Goal: Communication & Community: Answer question/provide support

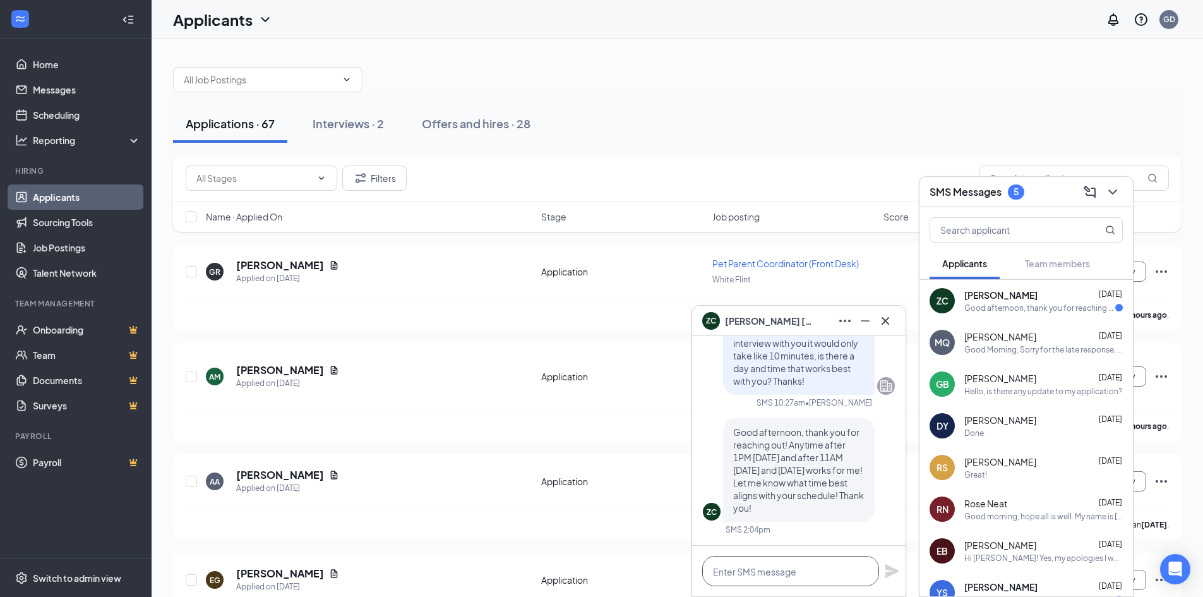
click at [770, 575] on textarea at bounding box center [790, 571] width 177 height 30
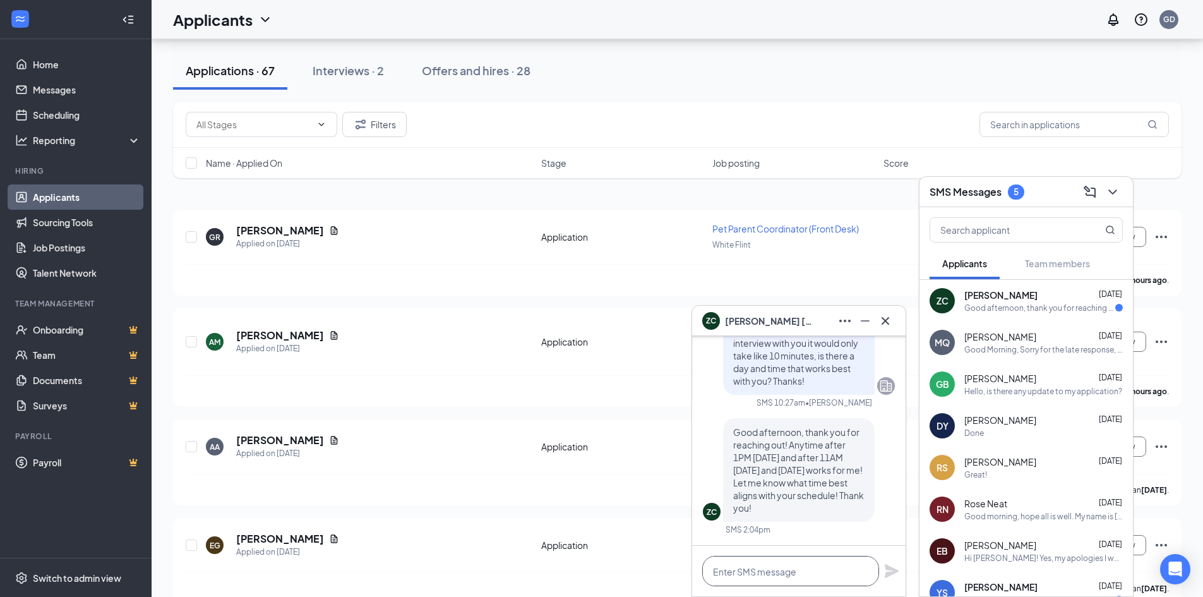
scroll to position [63, 0]
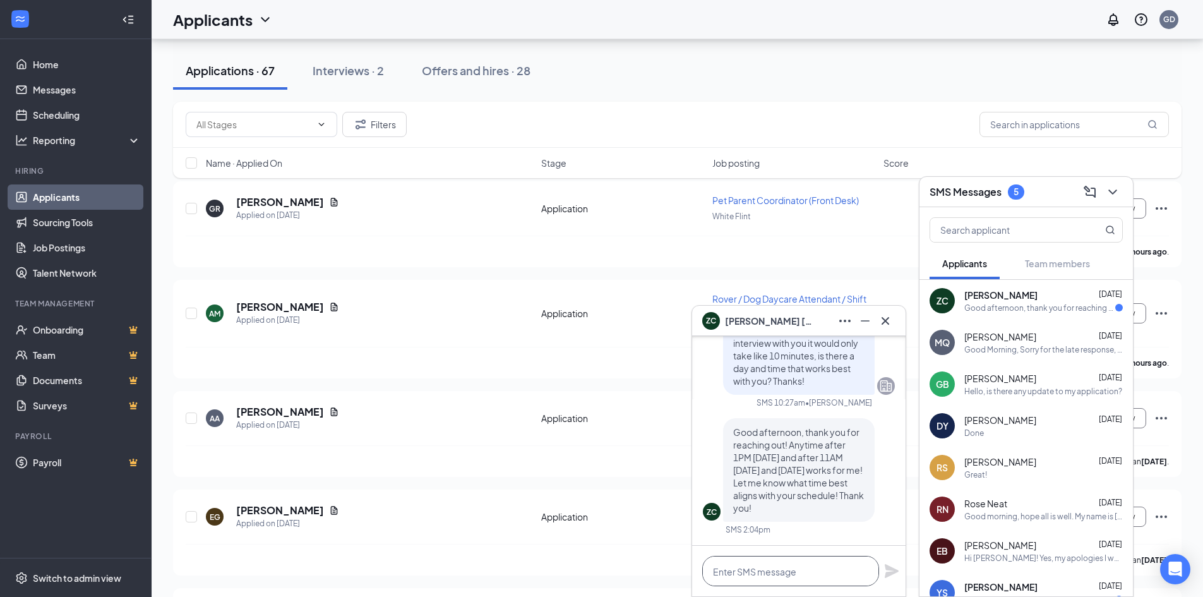
click at [786, 570] on textarea at bounding box center [790, 571] width 177 height 30
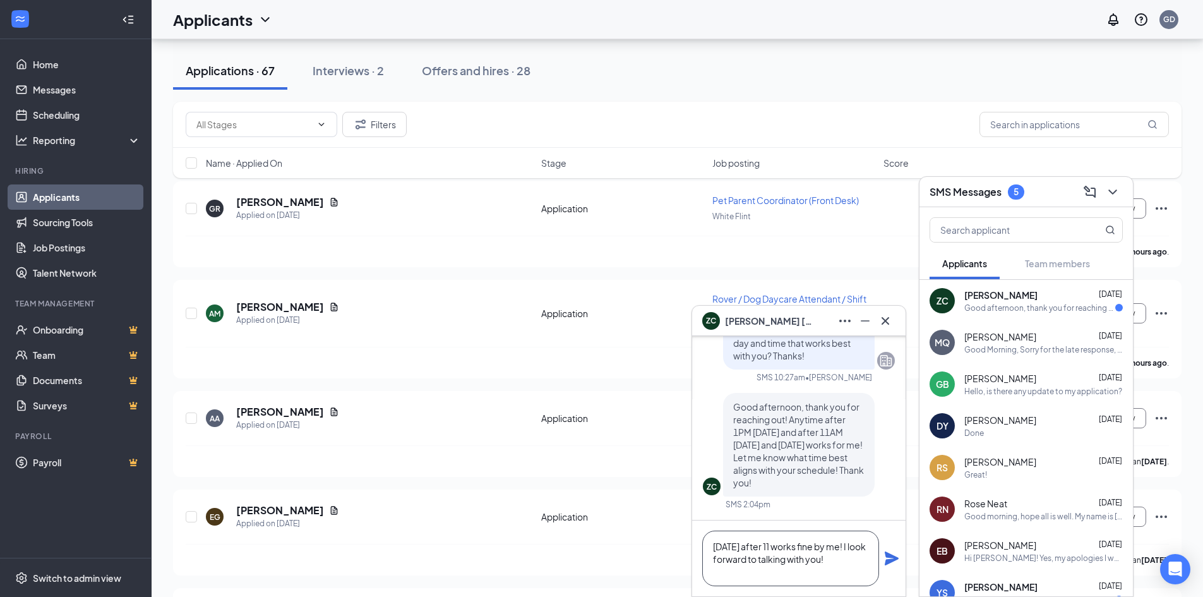
drag, startPoint x: 867, startPoint y: 548, endPoint x: 858, endPoint y: 548, distance: 8.2
click at [858, 548] on textarea "[DATE] after 11 works fine by me! I look forward to talking with you!" at bounding box center [790, 559] width 177 height 56
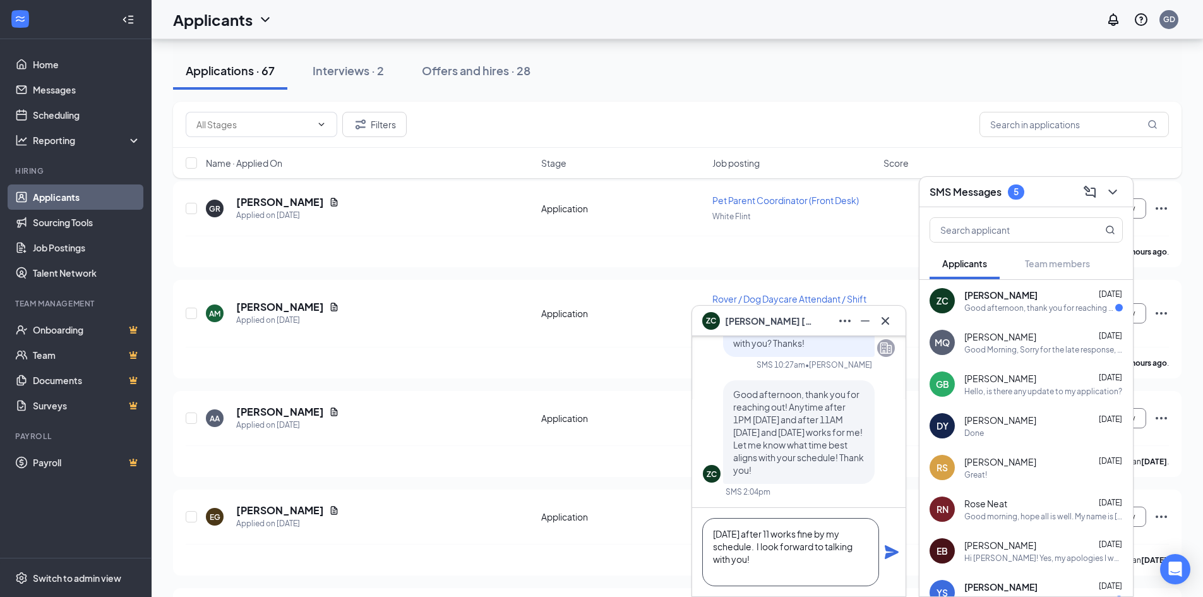
click at [778, 557] on textarea "[DATE] after 11 works fine by my schedule. I look forward to talking with you!" at bounding box center [790, 552] width 177 height 68
type textarea "[DATE] after 11 works fine by my schedule. I look forward to talking with you!"
click at [892, 556] on icon "Plane" at bounding box center [892, 552] width 14 height 14
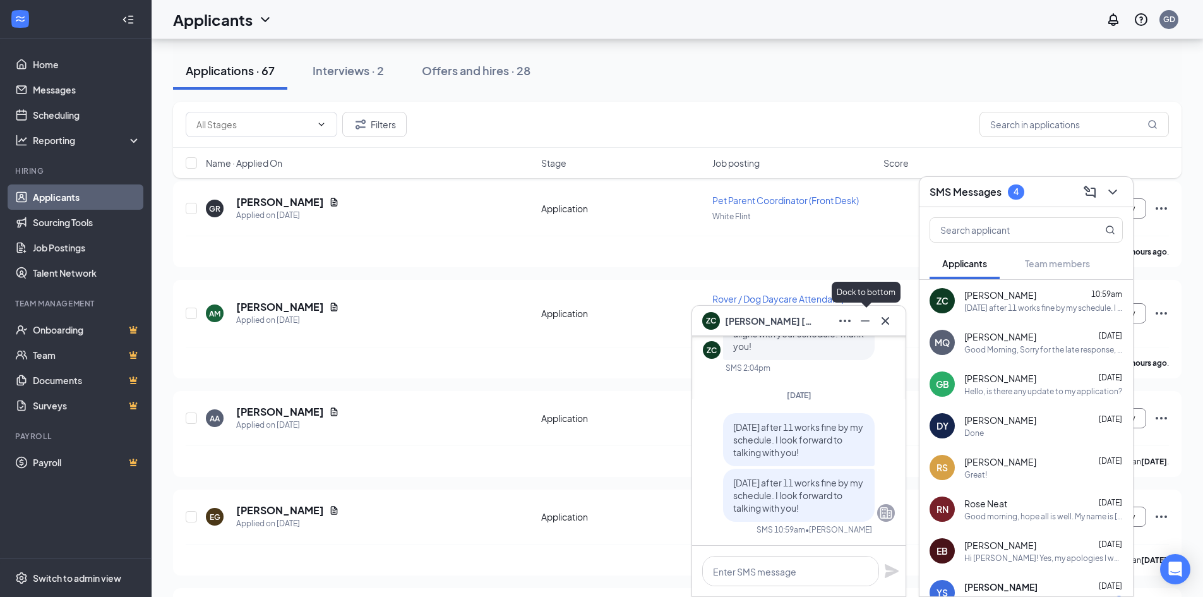
click at [867, 318] on icon "Minimize" at bounding box center [865, 320] width 15 height 15
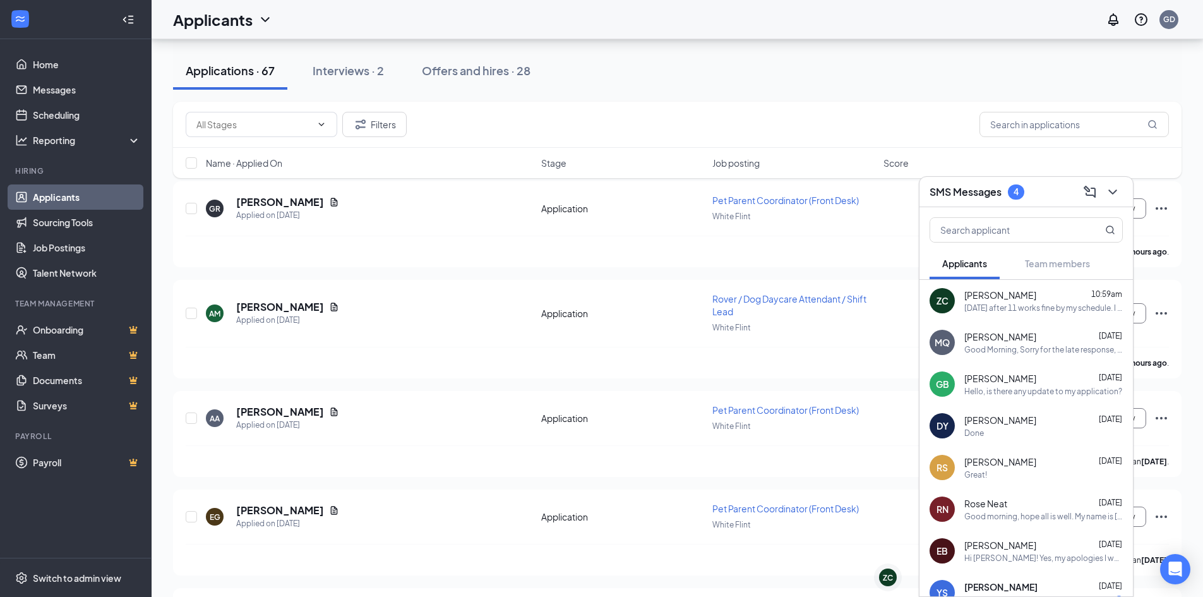
click at [849, 94] on div "Applications · 67 Interviews · 2 Offers and hires · 28" at bounding box center [677, 70] width 1009 height 63
click at [1110, 195] on icon "ChevronDown" at bounding box center [1112, 191] width 15 height 15
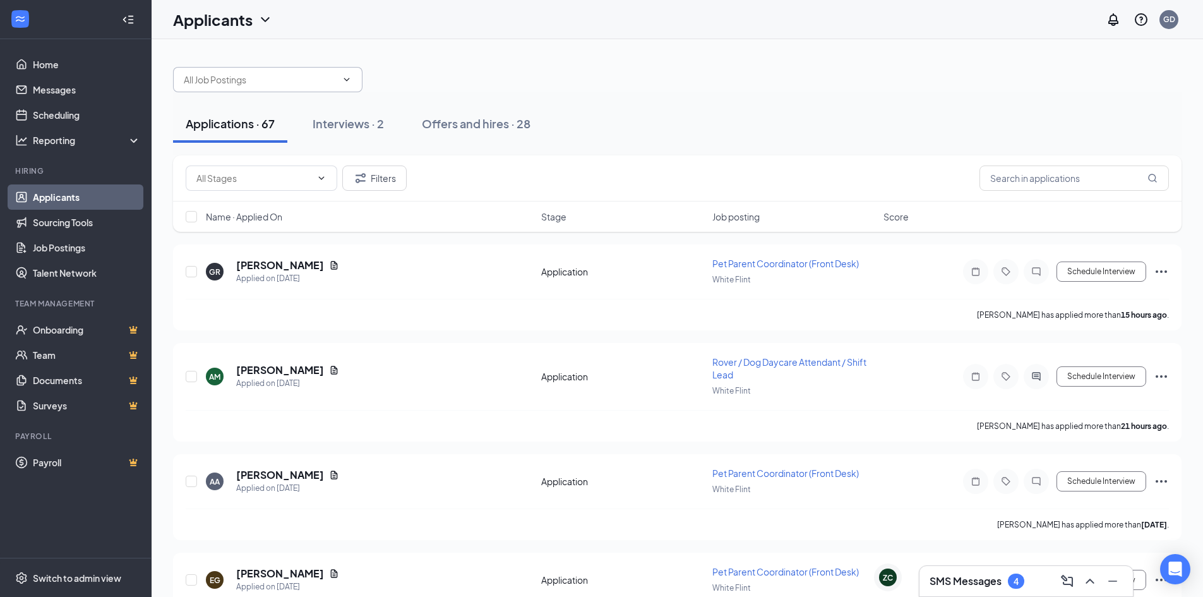
click at [328, 78] on input "text" at bounding box center [260, 80] width 153 height 14
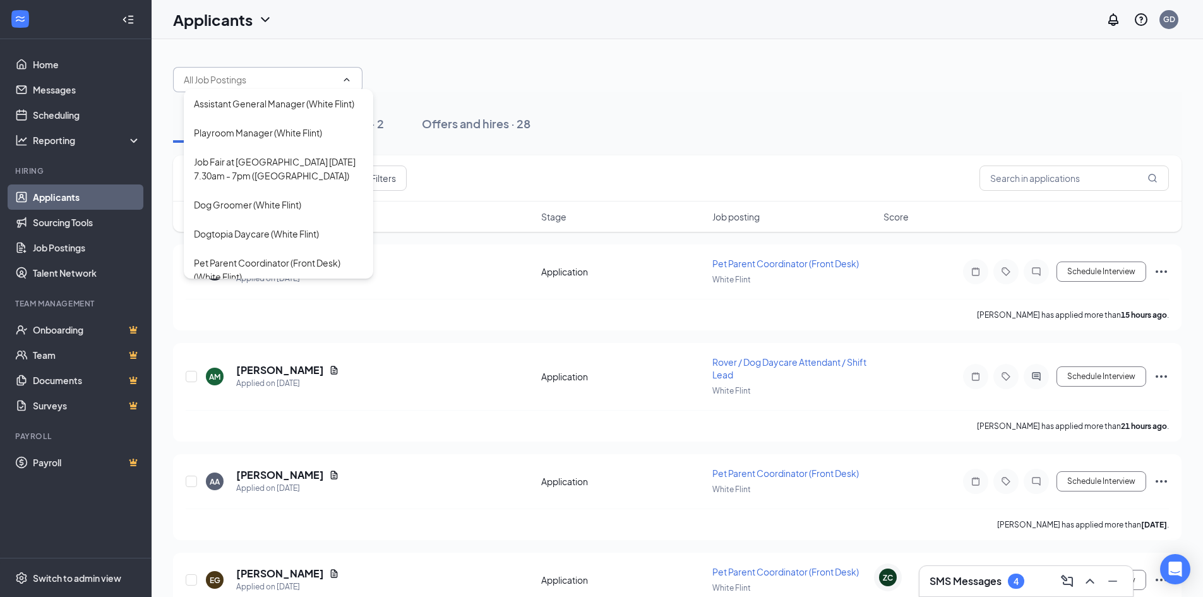
click at [423, 63] on div "Assistant General Manager (White Flint) Playroom Manager (White Flint) Job Fair…" at bounding box center [677, 73] width 1009 height 38
